Goal: Information Seeking & Learning: Check status

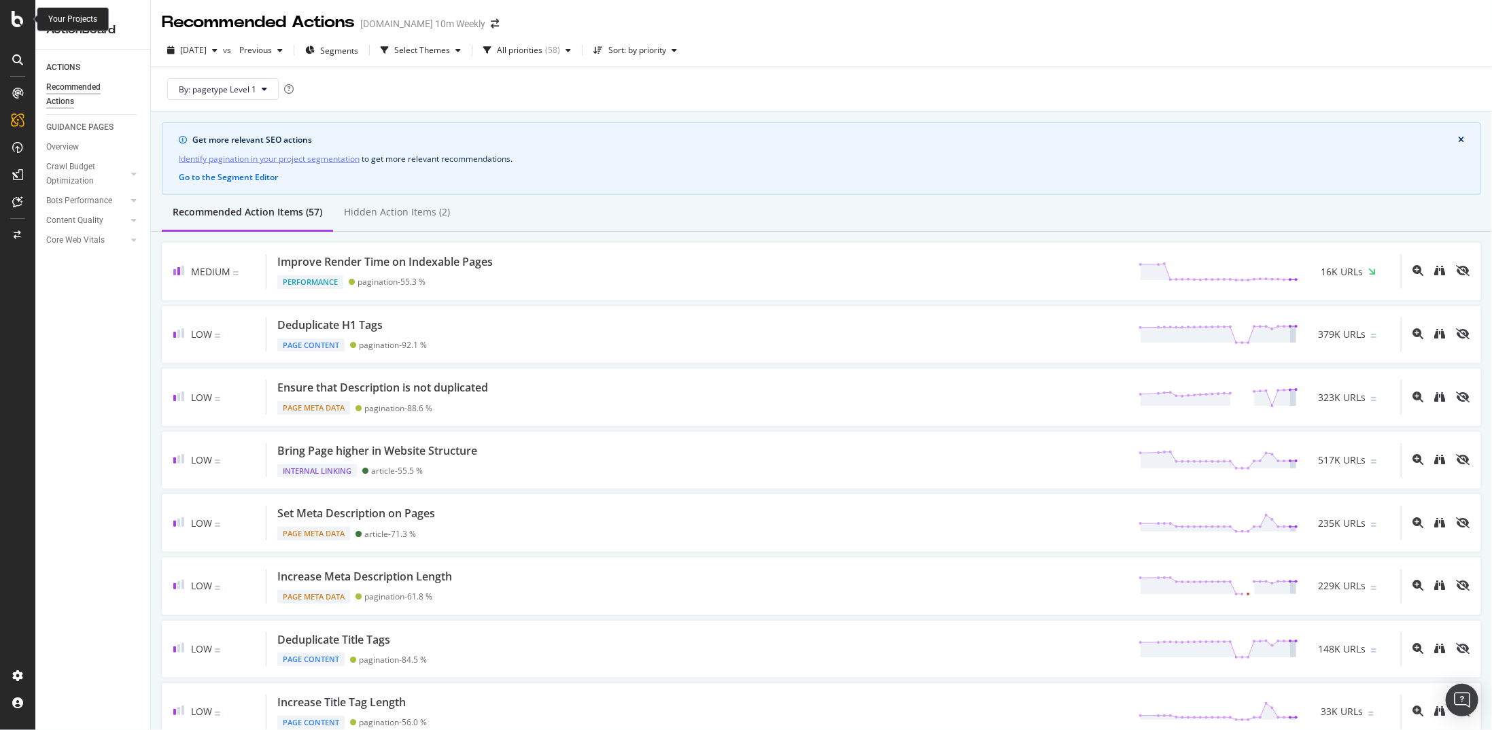
click at [22, 18] on icon at bounding box center [18, 19] width 12 height 16
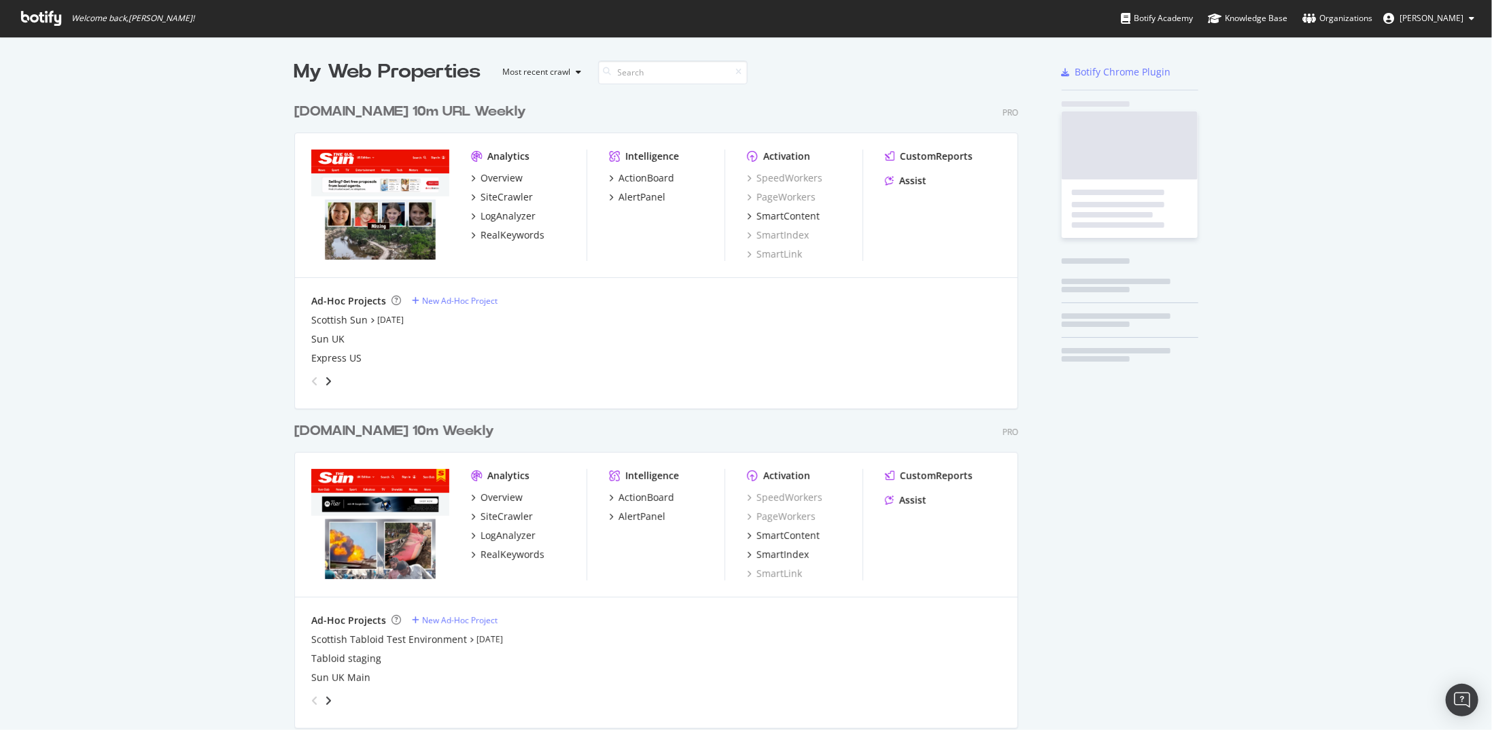
scroll to position [720, 1472]
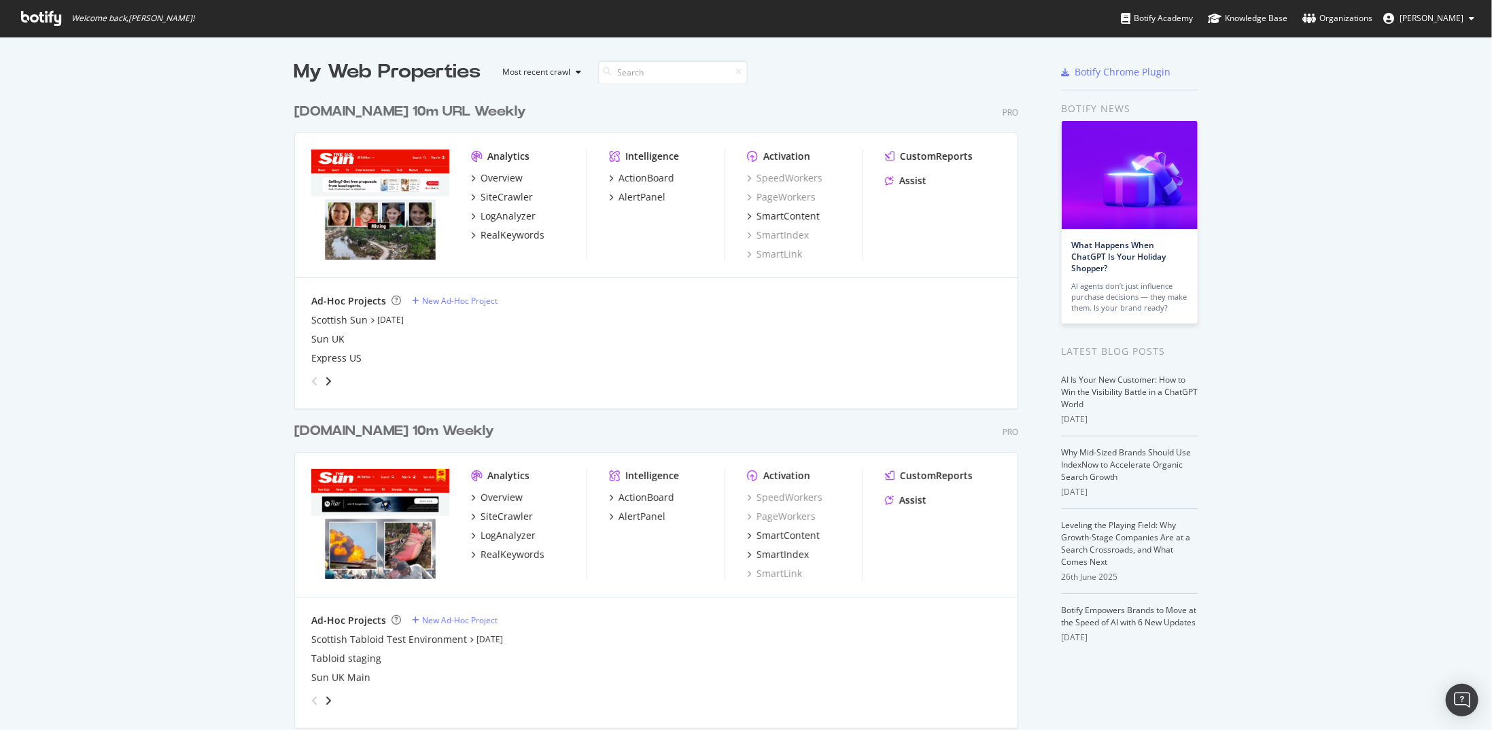
click at [348, 430] on div "[DOMAIN_NAME] 10m Weekly" at bounding box center [394, 431] width 200 height 20
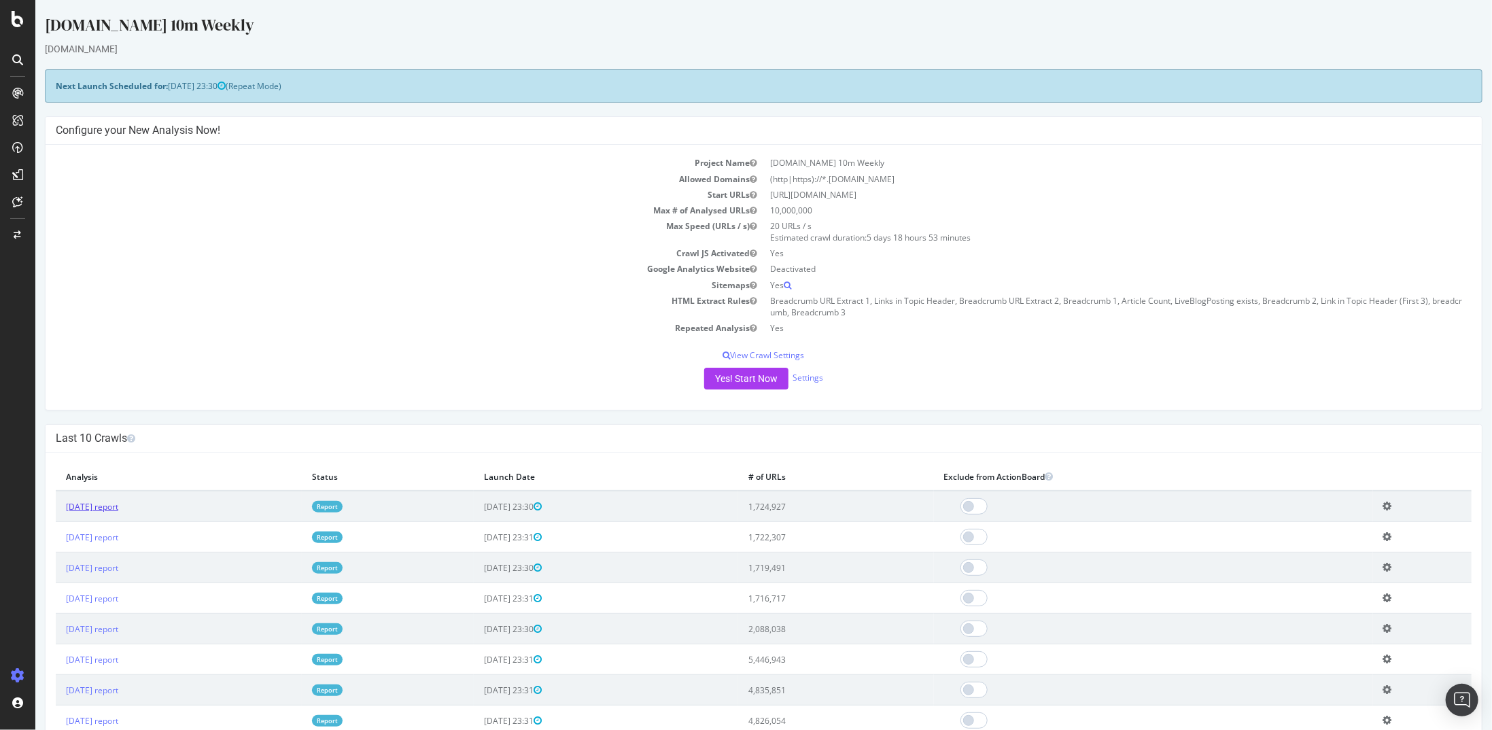
click at [118, 507] on link "2025 Aug. 24th report" at bounding box center [91, 507] width 52 height 12
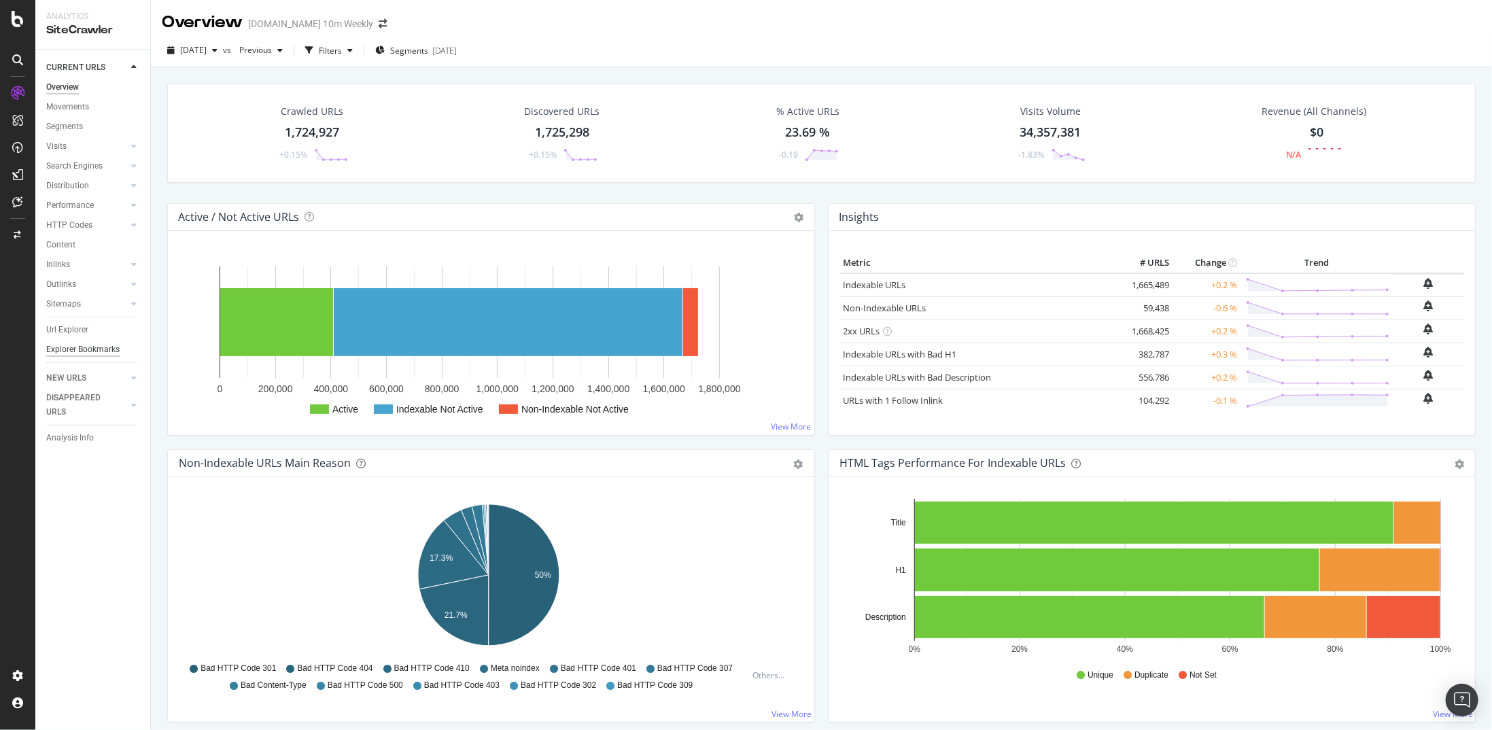
click at [78, 350] on div "Explorer Bookmarks" at bounding box center [82, 350] width 73 height 14
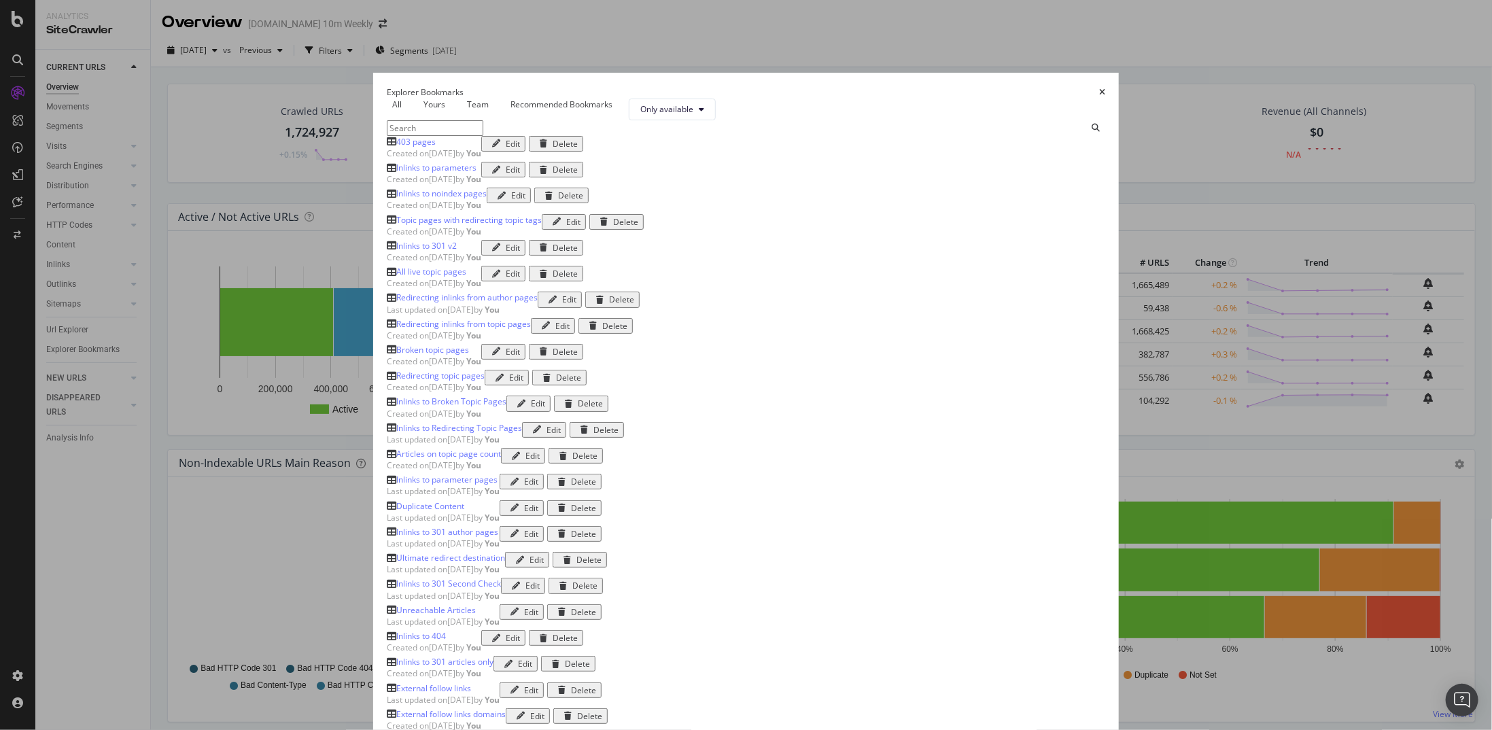
click at [409, 252] on div "Inlinks to 301 v2" at bounding box center [426, 246] width 61 height 12
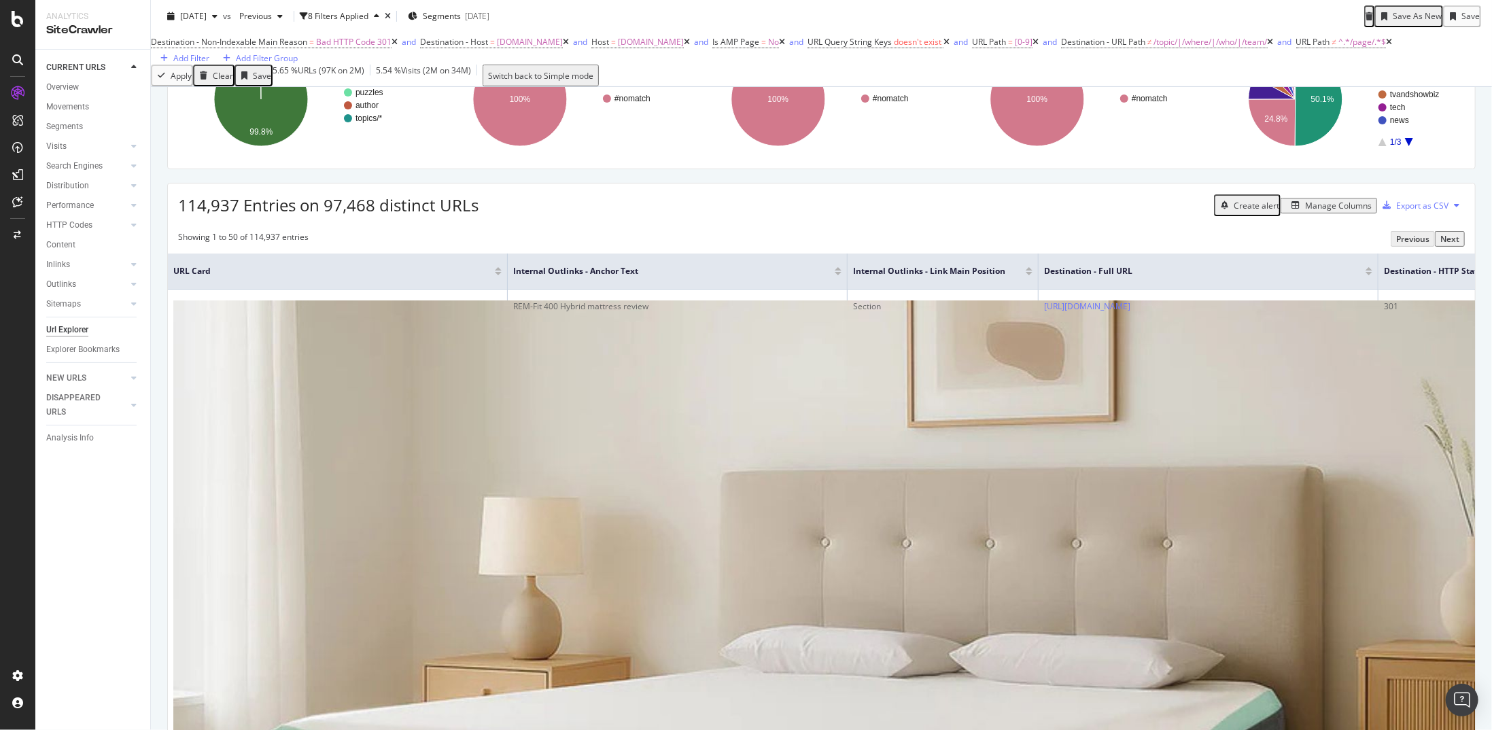
scroll to position [136, 0]
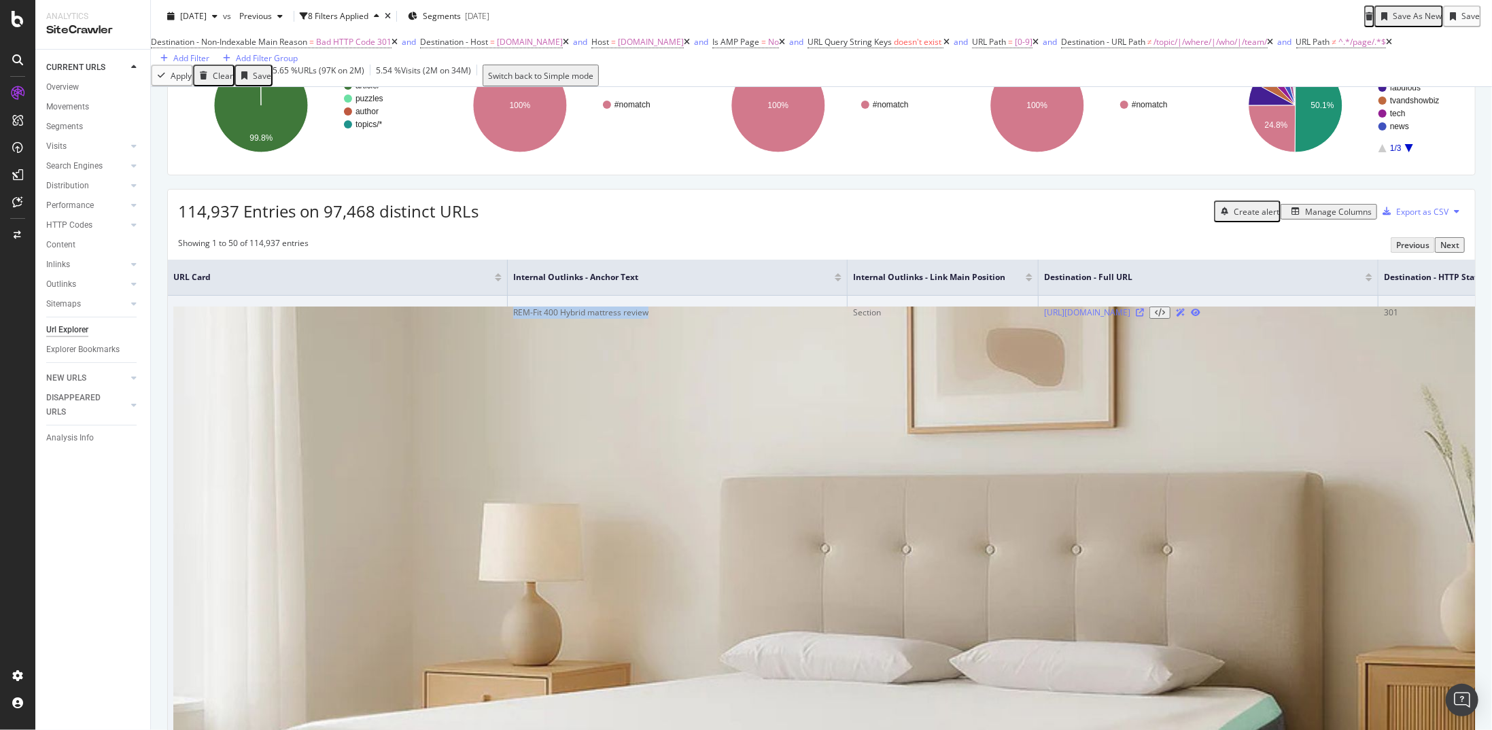
drag, startPoint x: 662, startPoint y: 383, endPoint x: 513, endPoint y: 392, distance: 149.1
click at [513, 319] on div "REM-Fit 400 Hybrid mattress review" at bounding box center [677, 313] width 328 height 12
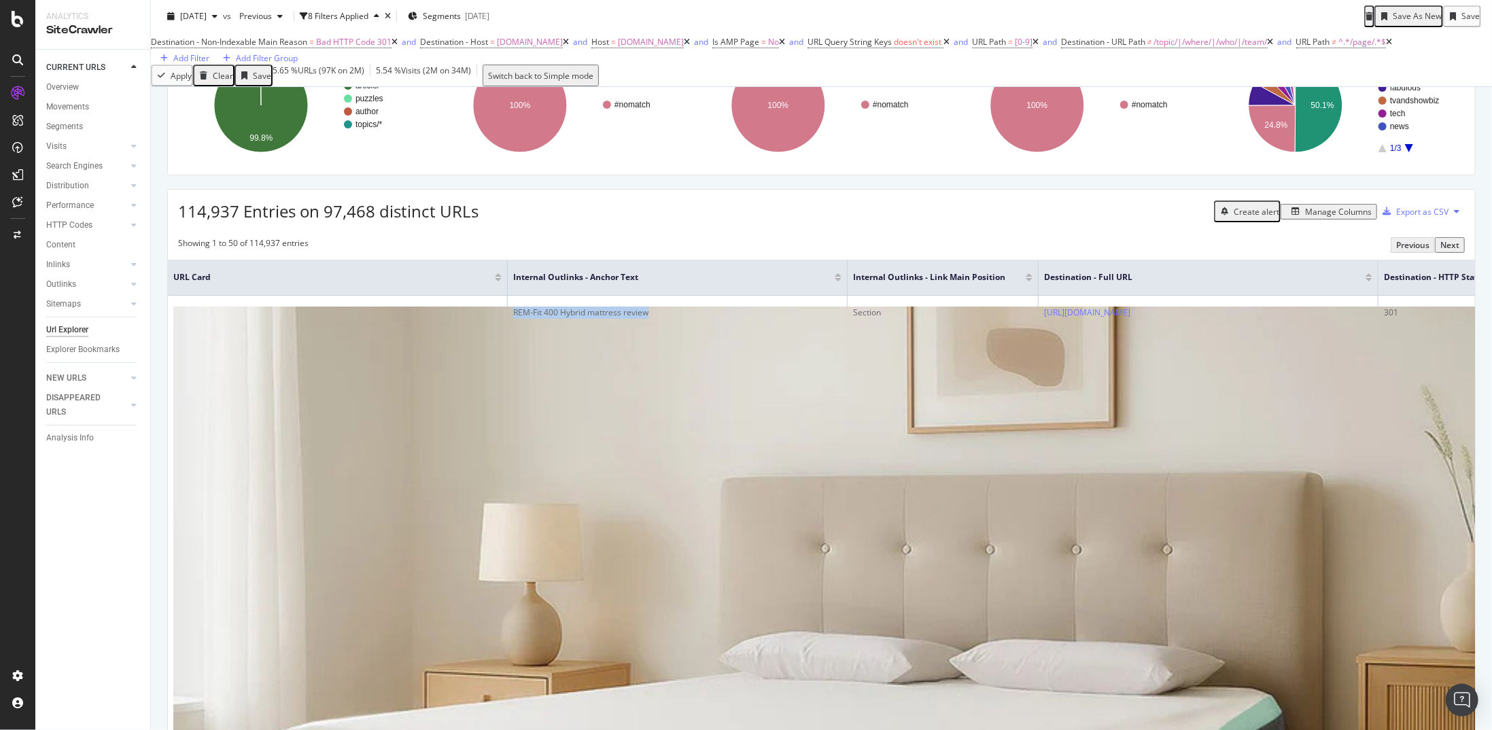
copy div "REM-Fit 400 Hybrid mattress review"
click at [959, 65] on div "Destination - Non-Indexable Main Reason = Bad HTTP Code 301 and Destination - H…" at bounding box center [821, 49] width 1341 height 32
click at [1426, 218] on div "Export as CSV" at bounding box center [1422, 212] width 52 height 12
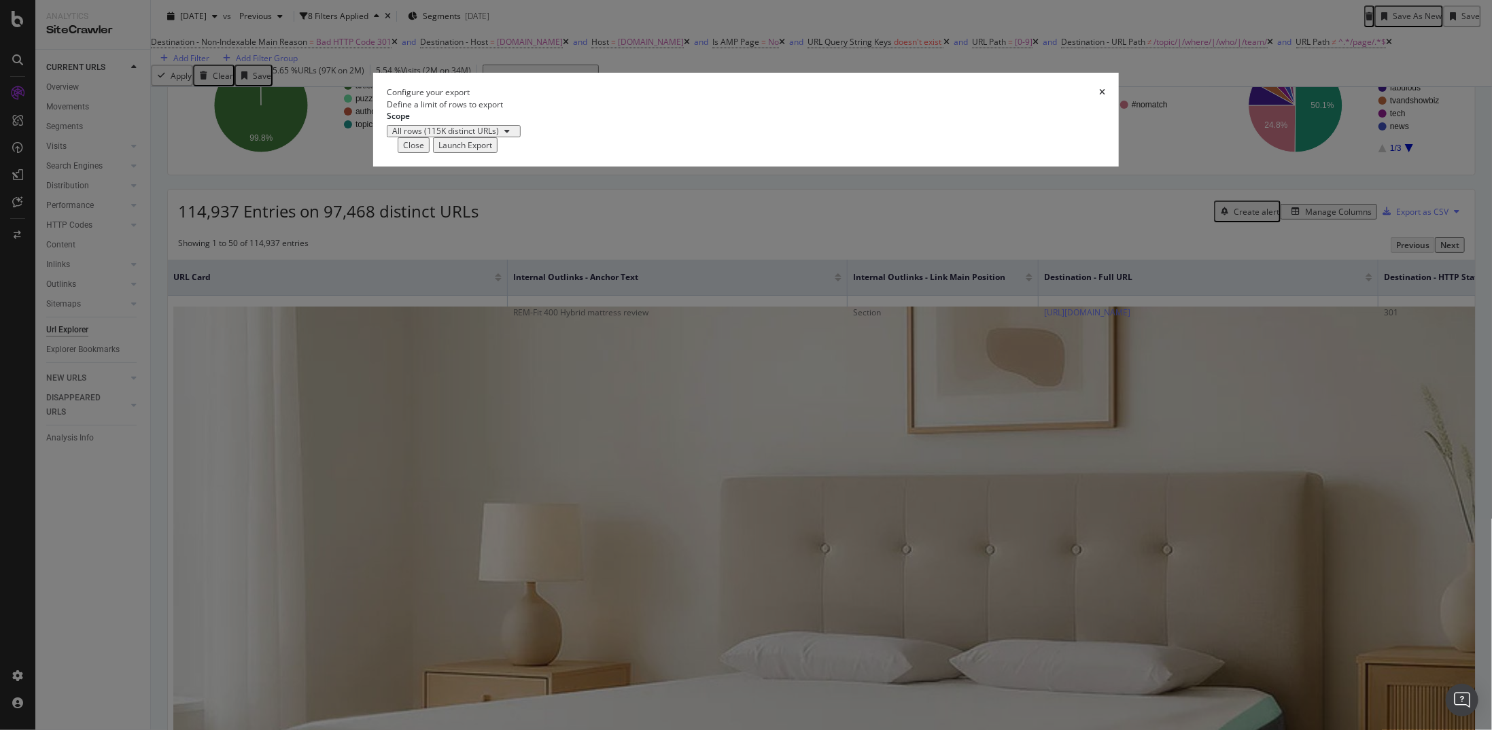
click at [492, 151] on div "Launch Export" at bounding box center [465, 145] width 54 height 12
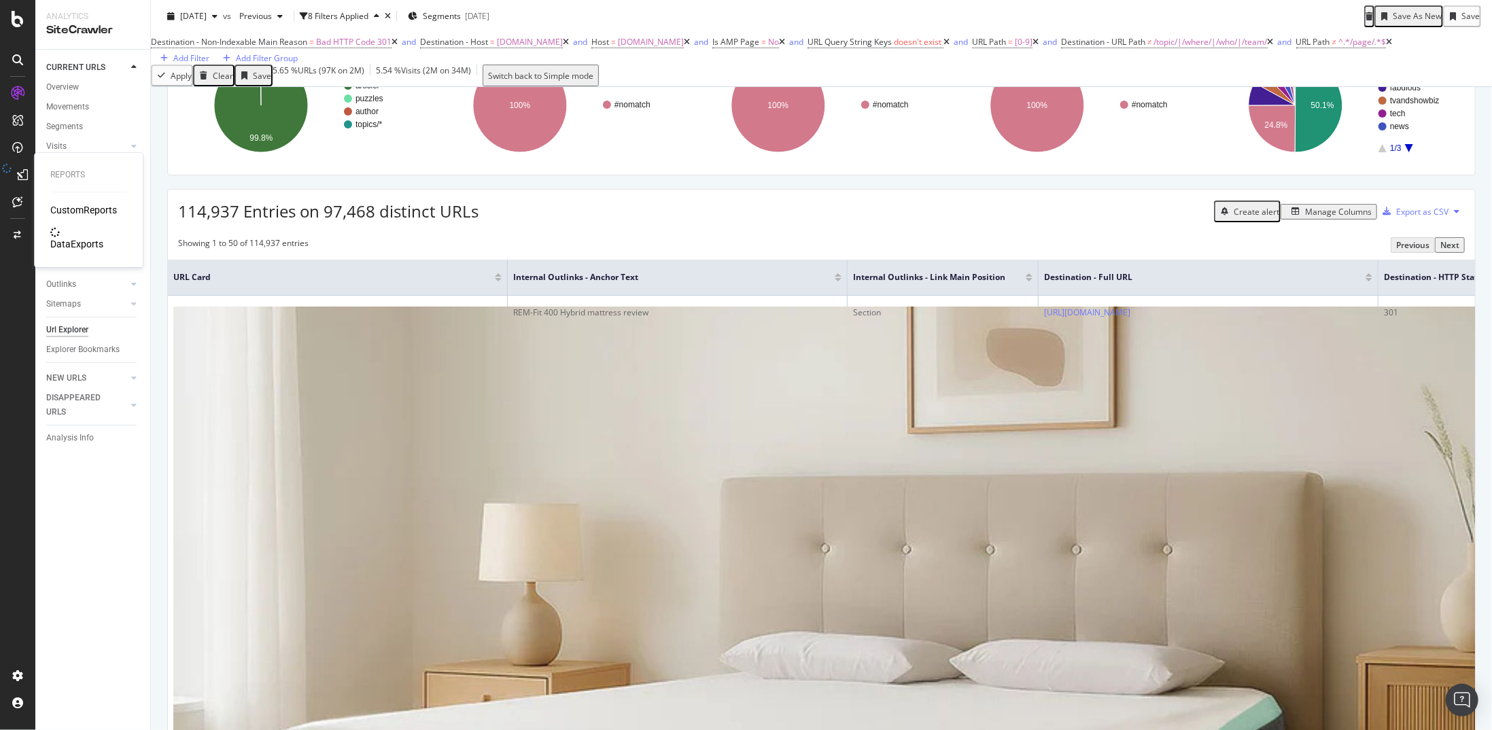
click at [94, 237] on div "DataExports" at bounding box center [76, 244] width 53 height 14
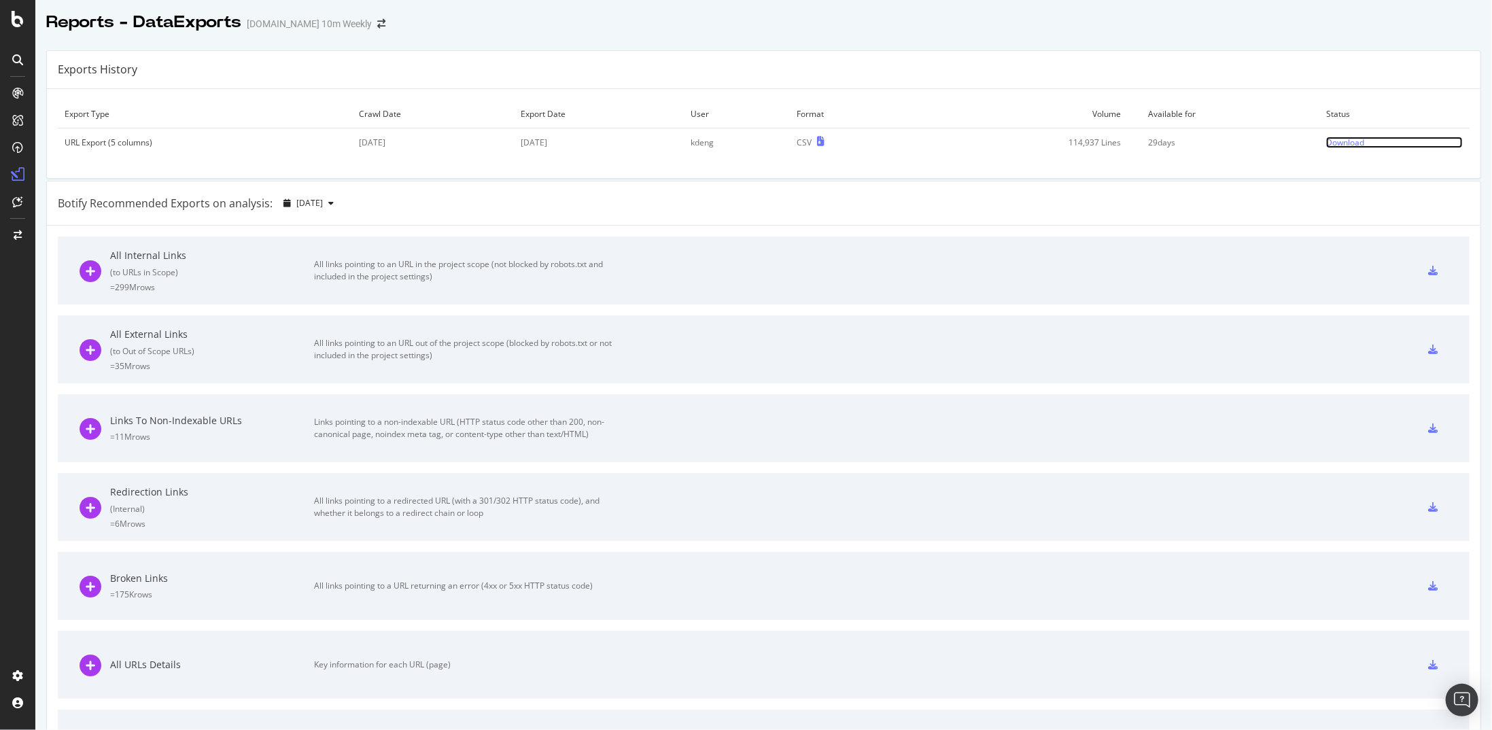
click at [1326, 142] on div "Download" at bounding box center [1345, 143] width 38 height 12
click at [75, 145] on div "Overview SiteCrawler LogAnalyzer RealKeywords EngagementAnalytics" at bounding box center [96, 177] width 92 height 111
click at [75, 148] on div "SiteCrawler" at bounding box center [74, 153] width 48 height 14
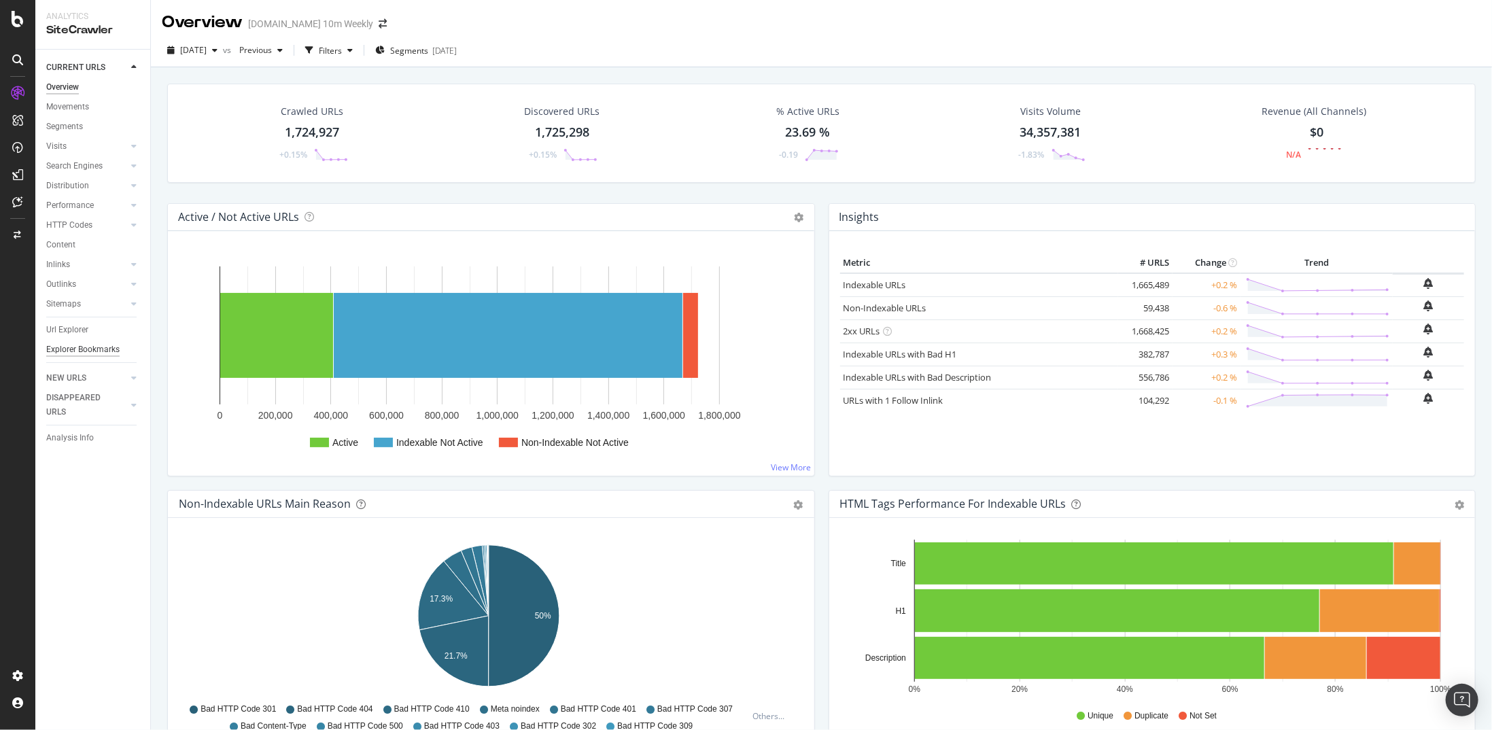
click at [75, 345] on div "Explorer Bookmarks" at bounding box center [82, 350] width 73 height 14
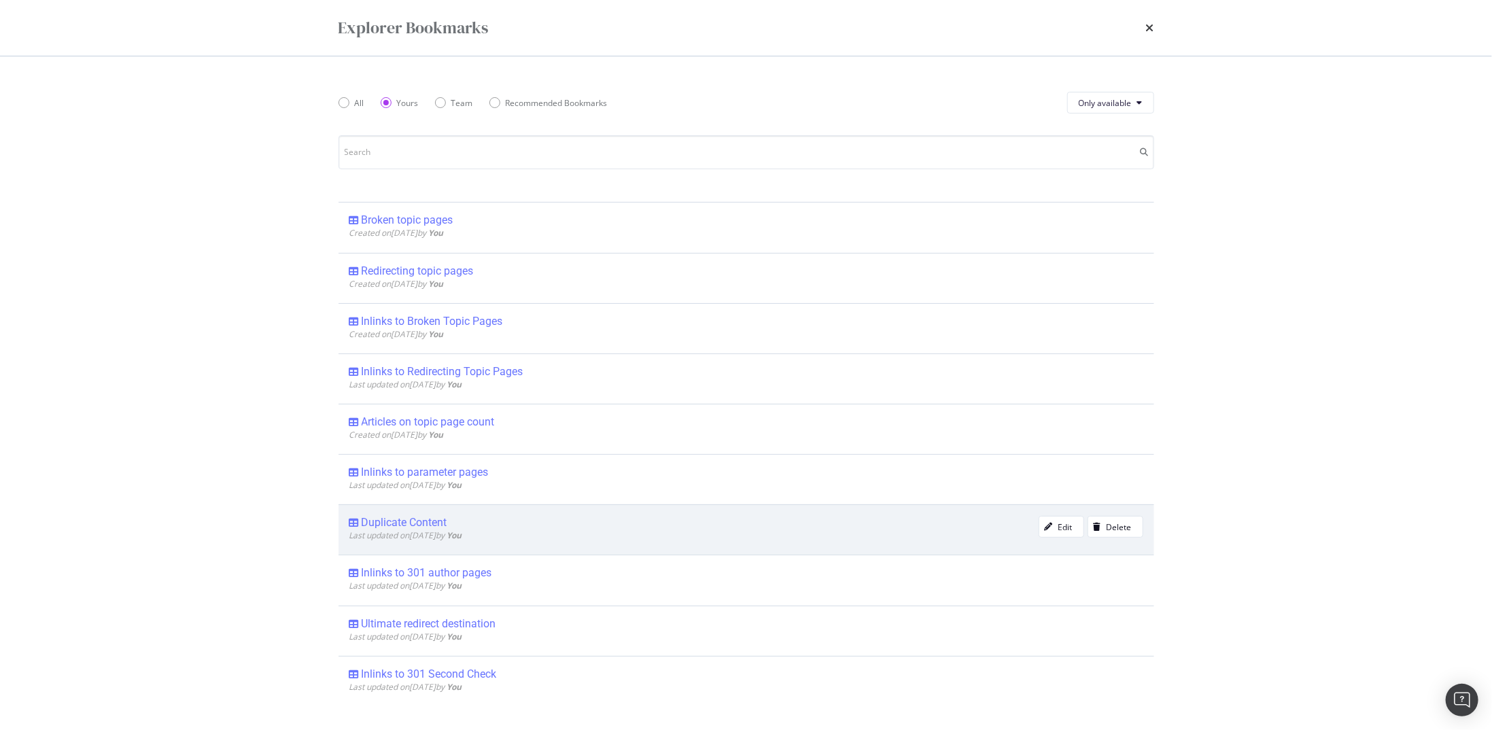
scroll to position [408, 0]
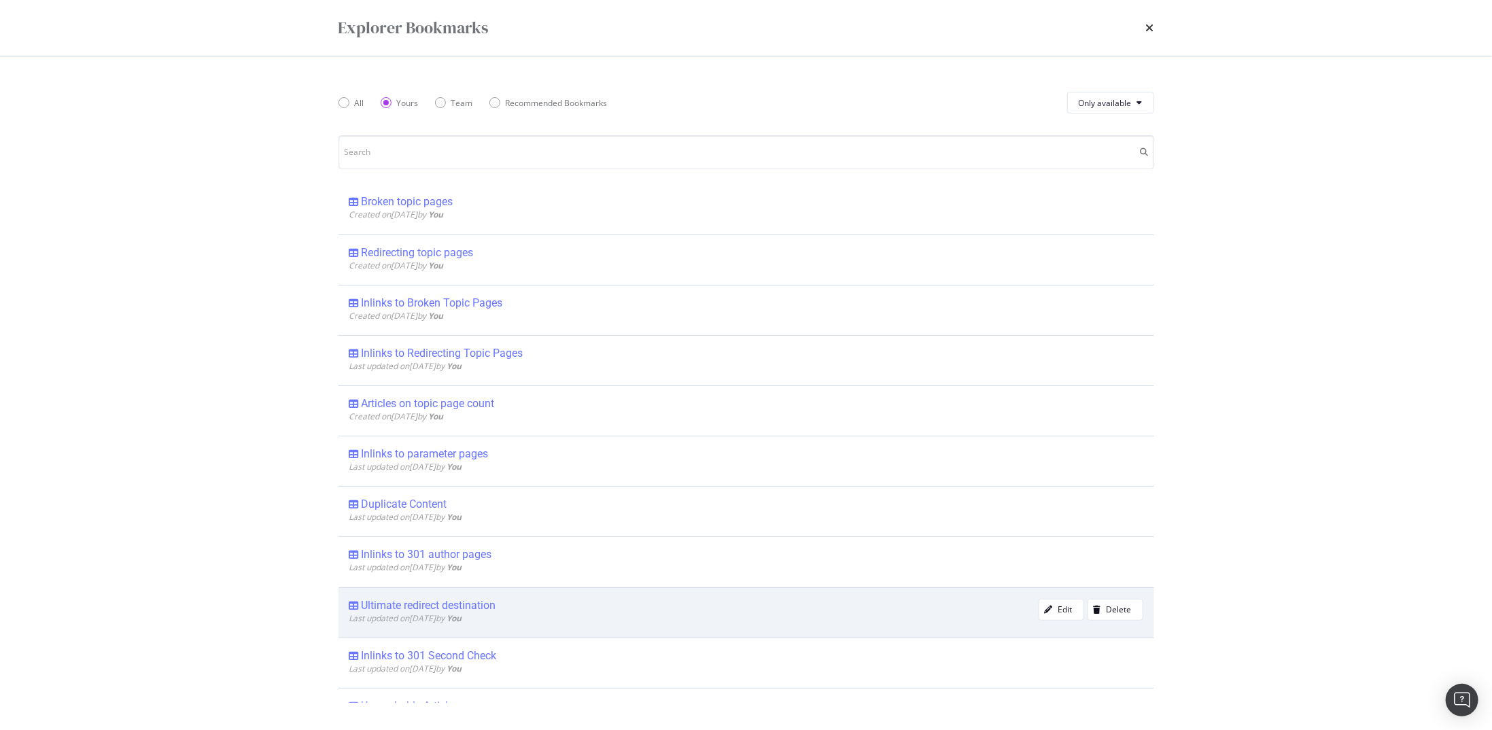
click at [440, 599] on div "Ultimate redirect destination" at bounding box center [429, 606] width 135 height 14
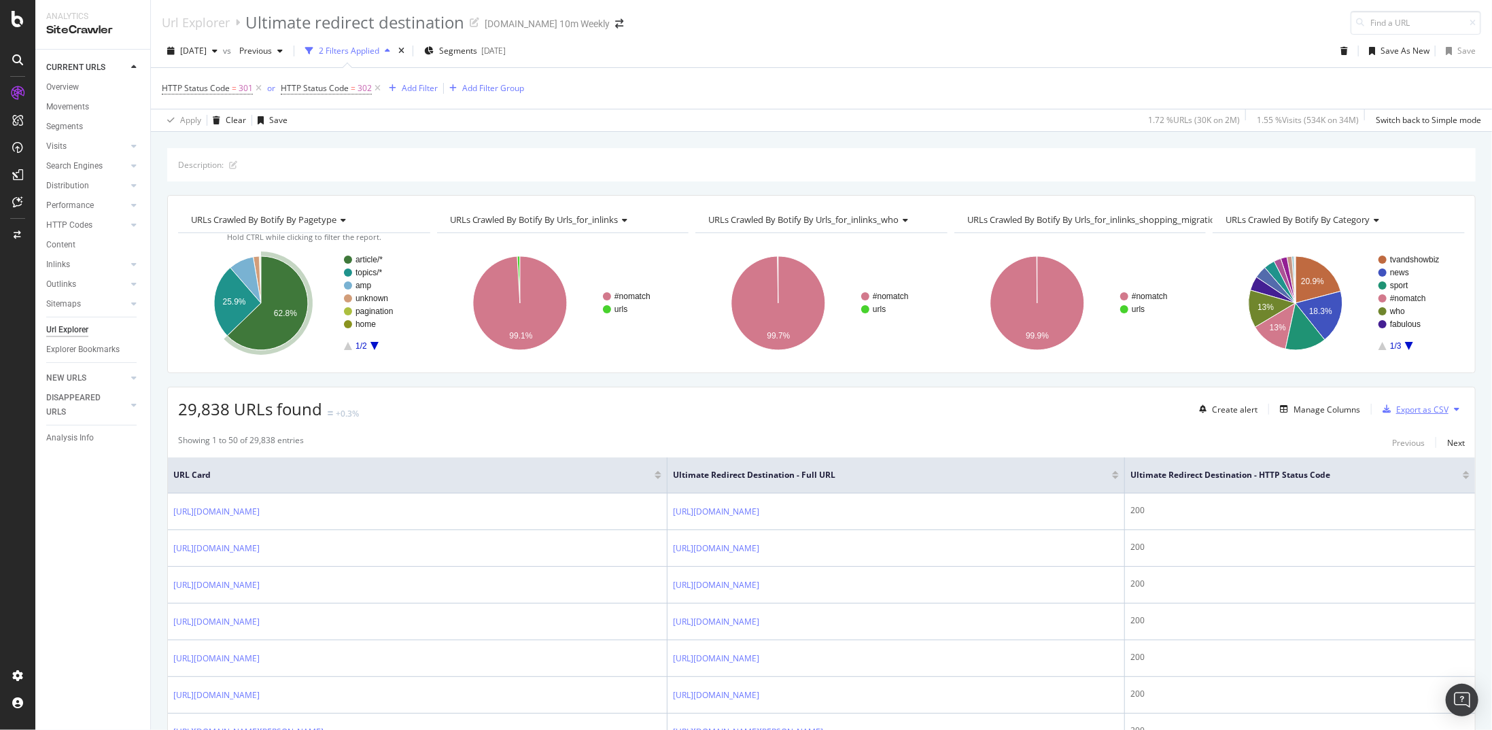
click at [1425, 405] on div "Export as CSV" at bounding box center [1422, 410] width 52 height 12
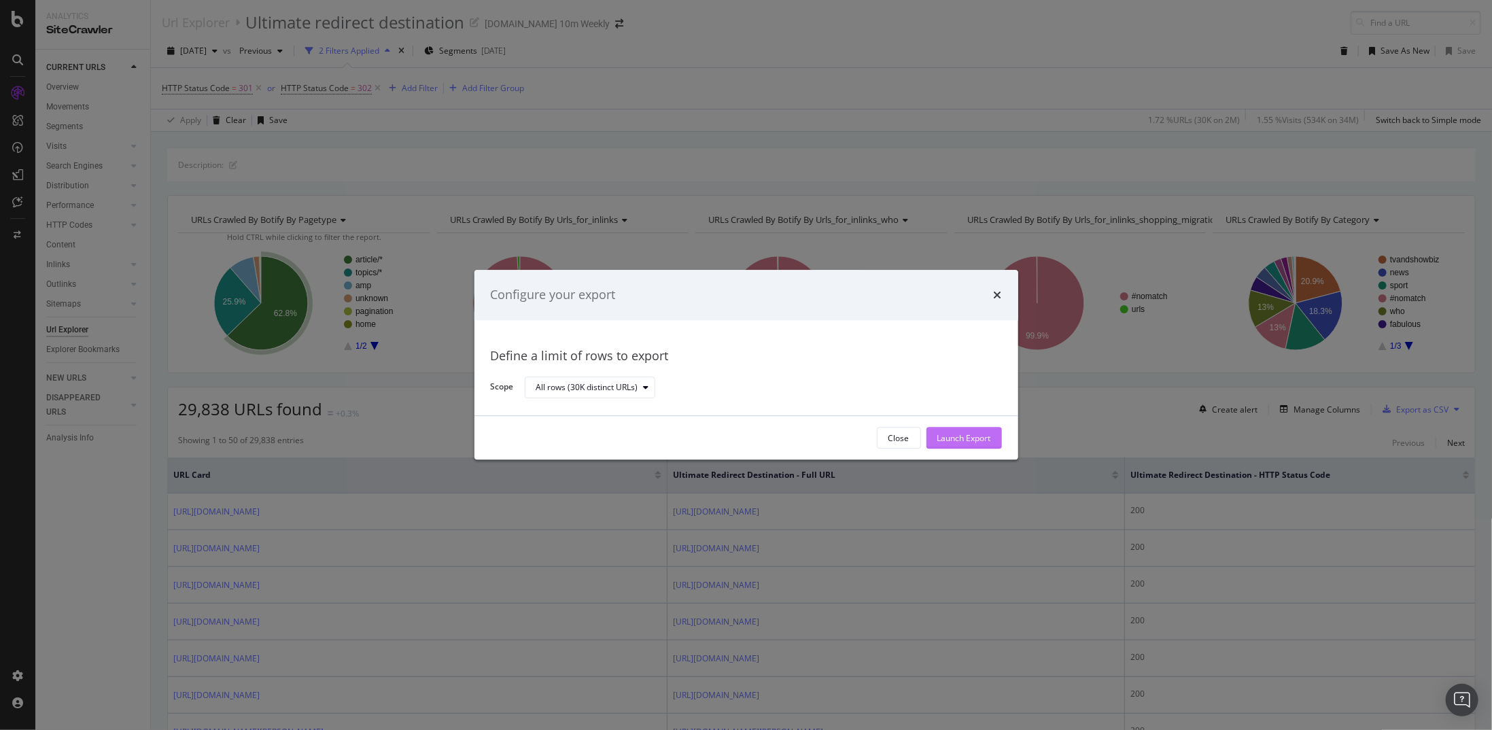
click at [942, 432] on div "Launch Export" at bounding box center [964, 438] width 54 height 20
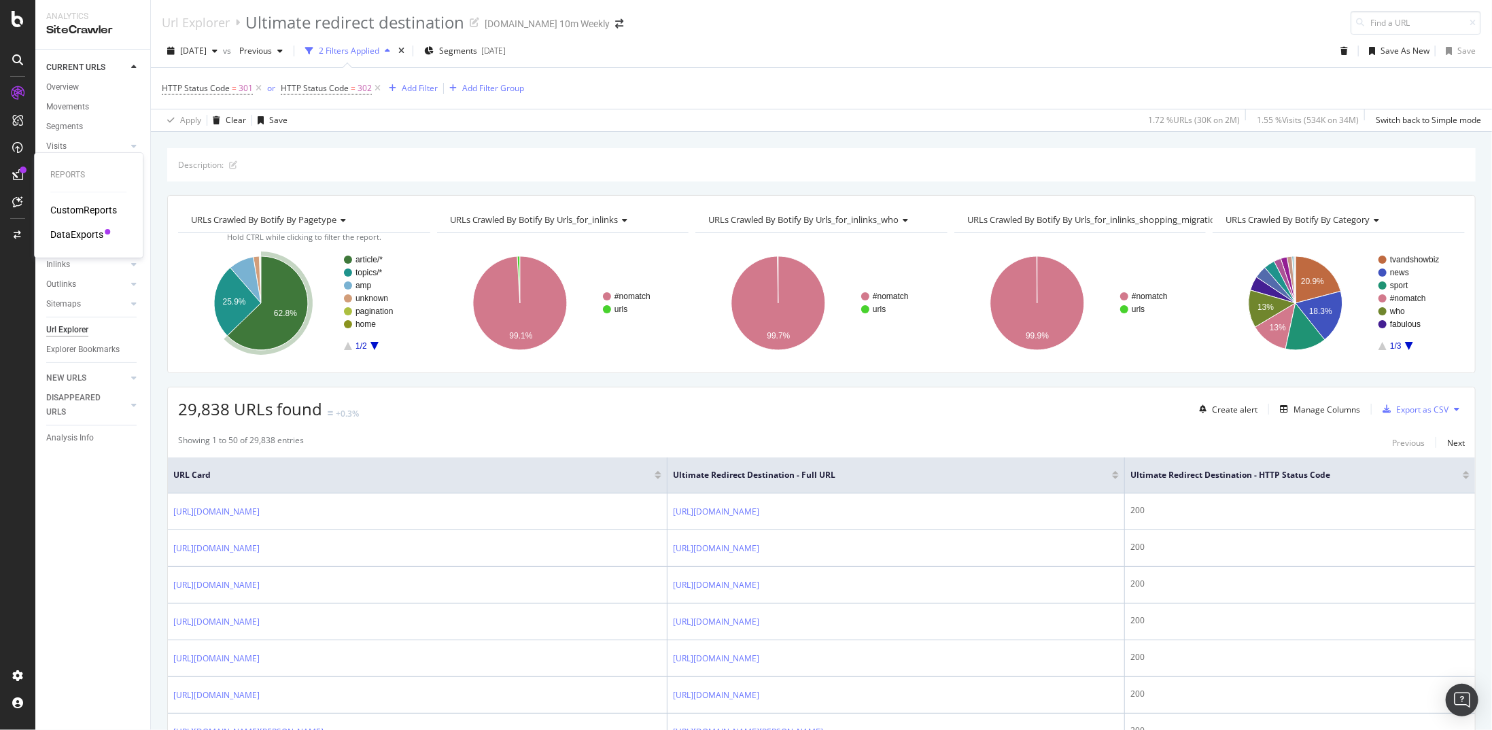
click at [66, 230] on div "DataExports" at bounding box center [76, 235] width 53 height 14
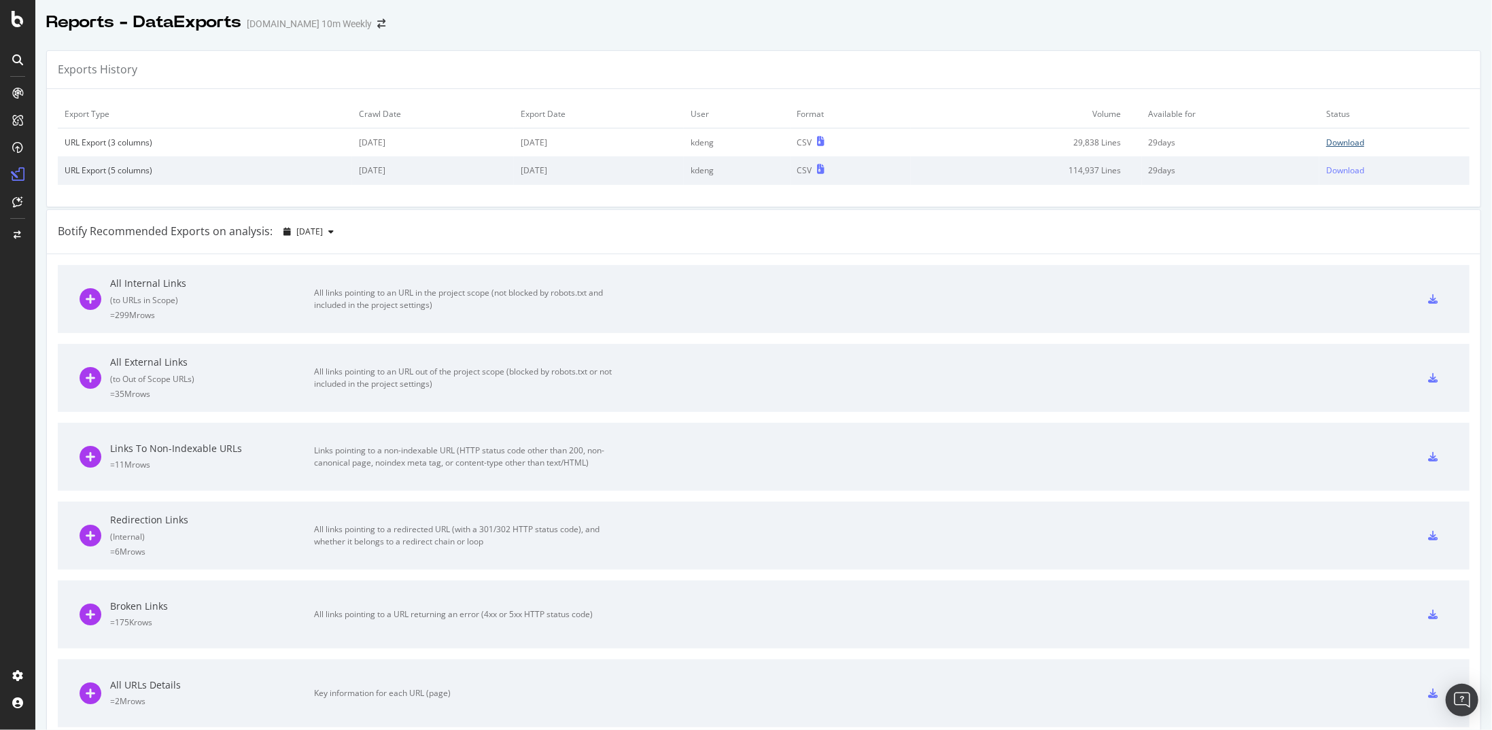
click at [1330, 145] on div "Download" at bounding box center [1345, 143] width 38 height 12
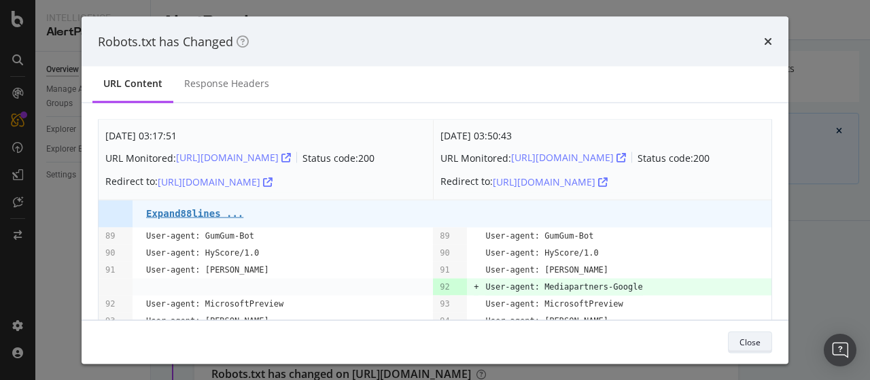
click at [742, 344] on div "Close" at bounding box center [750, 342] width 21 height 12
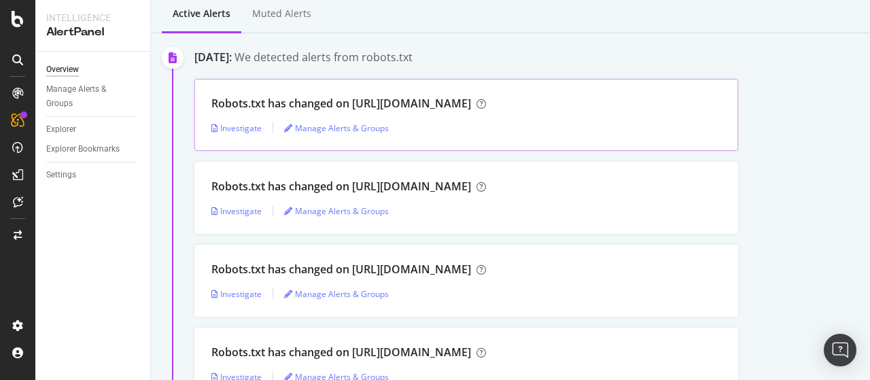
scroll to position [204, 0]
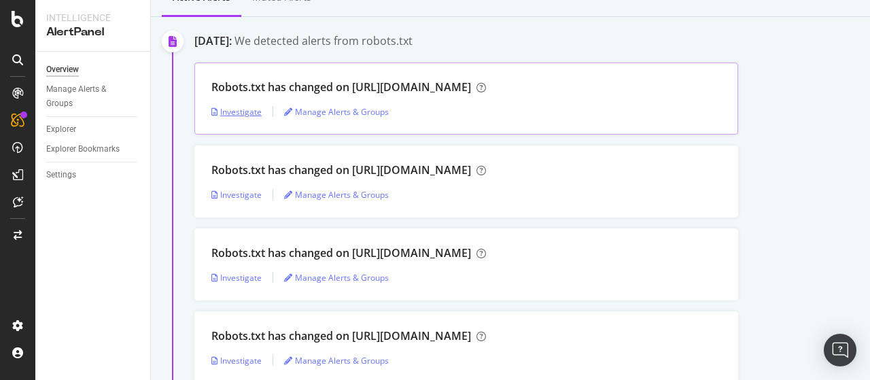
click at [246, 104] on div "Investigate" at bounding box center [236, 111] width 50 height 20
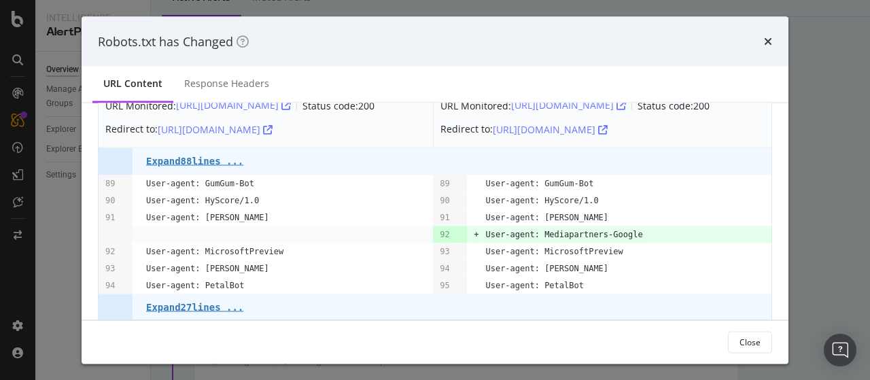
scroll to position [70, 0]
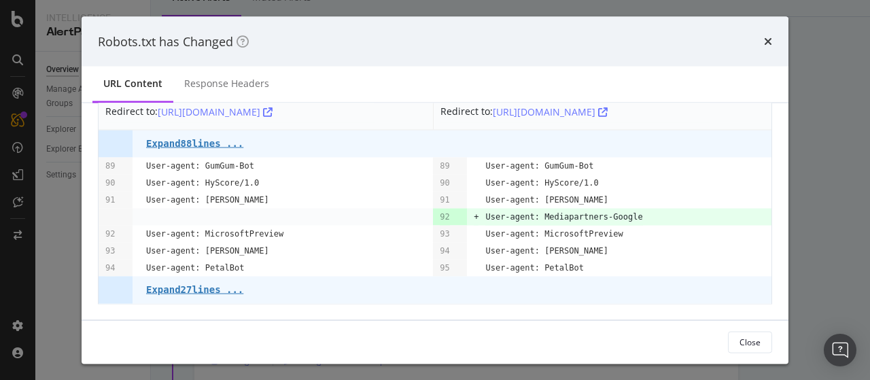
click at [757, 27] on div "Robots.txt has Changed" at bounding box center [435, 41] width 707 height 50
click at [760, 36] on div "Robots.txt has Changed" at bounding box center [435, 42] width 674 height 18
click at [763, 40] on div "Robots.txt has Changed" at bounding box center [435, 42] width 674 height 18
click at [766, 41] on icon "times" at bounding box center [768, 41] width 8 height 11
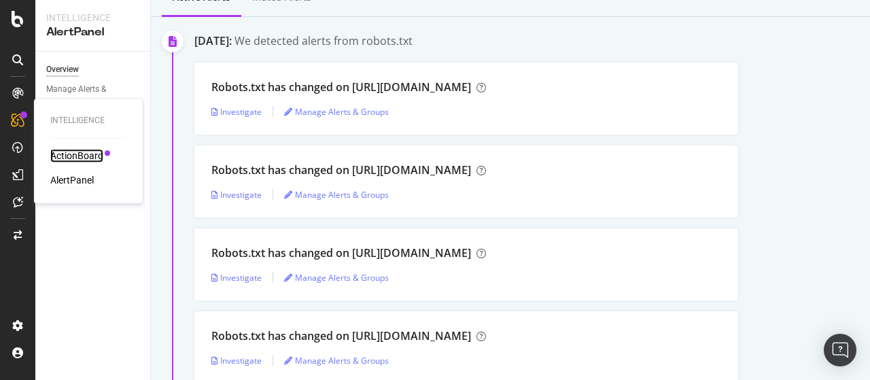
click at [71, 152] on div "ActionBoard" at bounding box center [76, 156] width 53 height 14
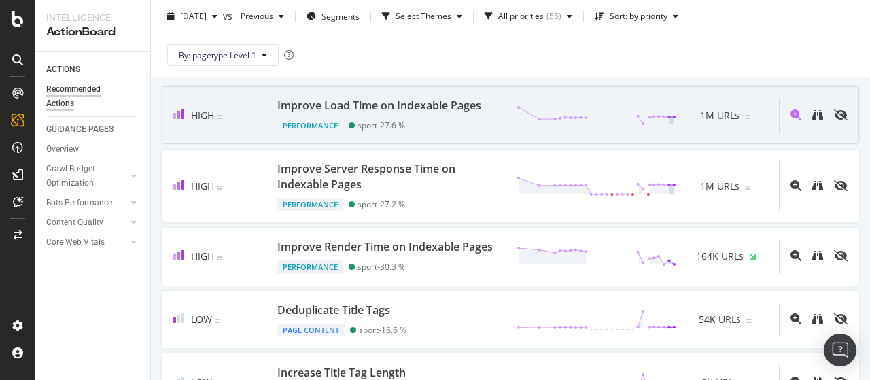
scroll to position [136, 0]
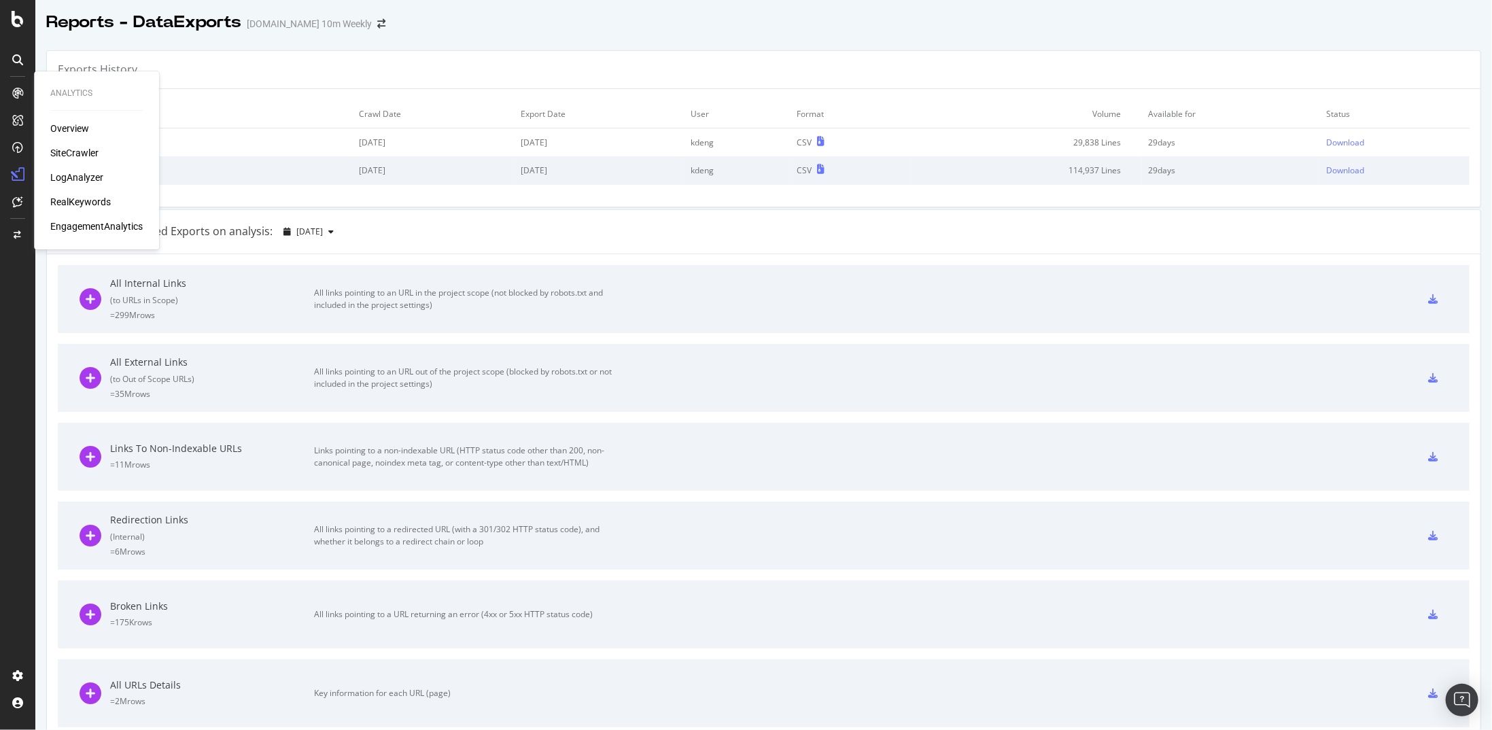
click at [66, 133] on div "Overview" at bounding box center [69, 129] width 39 height 14
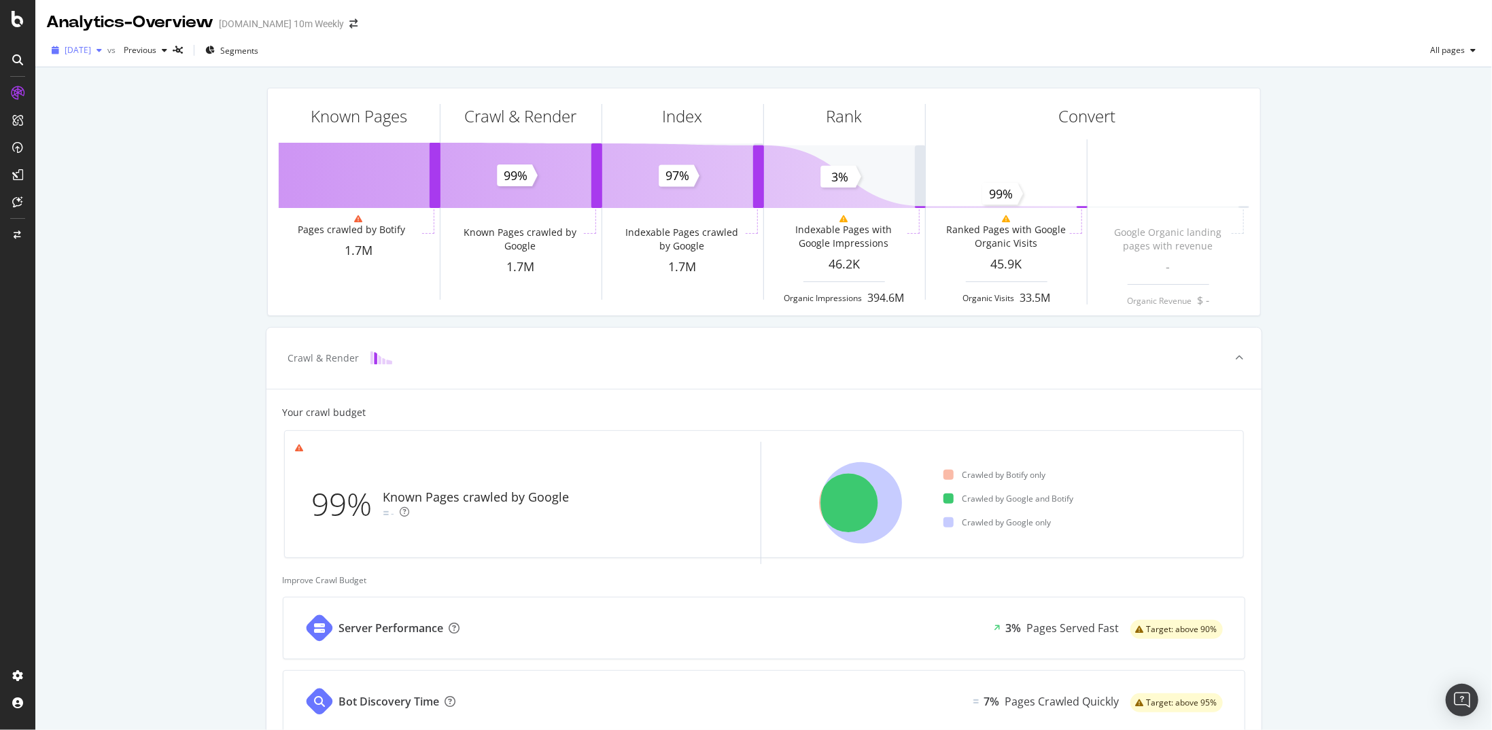
click at [91, 51] on span "[DATE]" at bounding box center [78, 50] width 27 height 12
click at [120, 144] on div "2025 Aug. 10th" at bounding box center [102, 149] width 73 height 12
